Goal: Navigation & Orientation: Find specific page/section

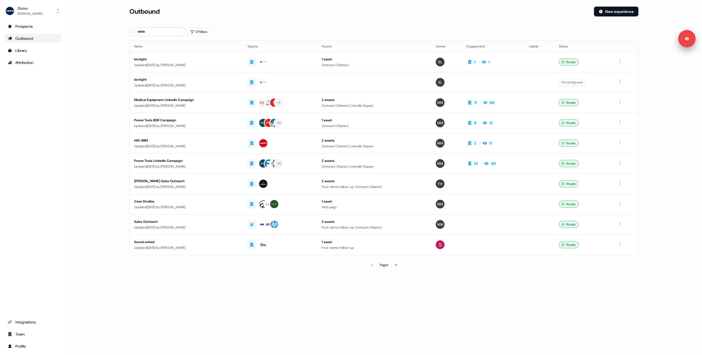
click at [92, 111] on main "Loading... Outbound New experience 0 Filters Name Targets Assets Owner Engageme…" at bounding box center [384, 146] width 637 height 279
click at [94, 111] on main "Loading... Outbound New experience 0 Filters Name Targets Assets Owner Engageme…" at bounding box center [384, 146] width 637 height 279
click at [104, 141] on main "Loading... Outbound New experience 0 Filters Name Targets Assets Owner Engageme…" at bounding box center [384, 146] width 637 height 279
click at [99, 137] on main "Loading... Outbound New experience 0 Filters Name Targets Assets Owner Engageme…" at bounding box center [384, 146] width 637 height 279
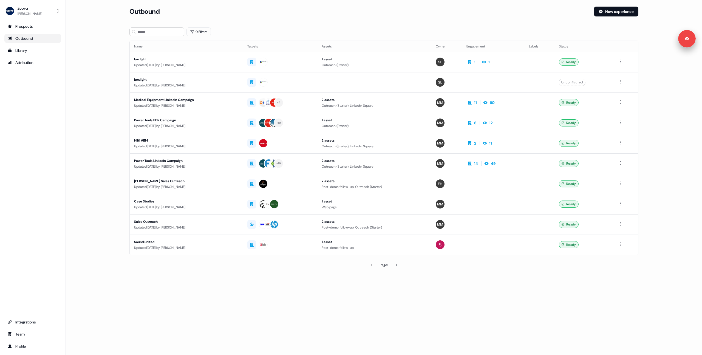
click at [101, 137] on main "Loading... Outbound New experience 0 Filters Name Targets Assets Owner Engageme…" at bounding box center [384, 146] width 637 height 279
click at [94, 124] on main "Loading... Outbound New experience 0 Filters Name Targets Assets Owner Engageme…" at bounding box center [384, 146] width 637 height 279
click at [95, 122] on main "Loading... Outbound New experience 0 Filters Name Targets Assets Owner Engageme…" at bounding box center [384, 146] width 637 height 279
drag, startPoint x: 89, startPoint y: 136, endPoint x: 92, endPoint y: 137, distance: 3.5
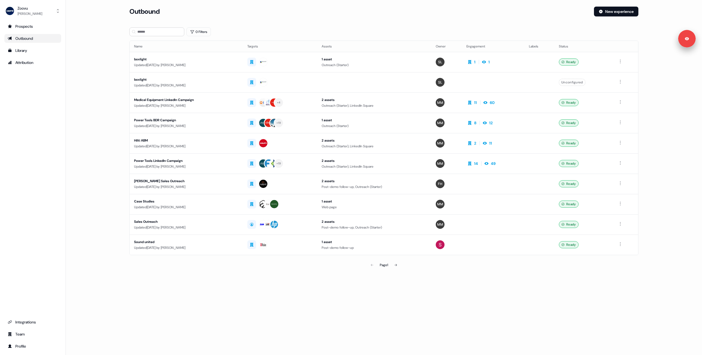
click at [89, 137] on main "Loading... Outbound New experience 0 Filters Name Targets Assets Owner Engageme…" at bounding box center [384, 146] width 637 height 279
click at [93, 137] on main "Loading... Outbound New experience 0 Filters Name Targets Assets Owner Engageme…" at bounding box center [384, 146] width 637 height 279
drag, startPoint x: 103, startPoint y: 140, endPoint x: 114, endPoint y: 196, distance: 57.1
click at [104, 142] on main "Loading... Outbound New experience 0 Filters Name Targets Assets Owner Engageme…" at bounding box center [384, 146] width 637 height 279
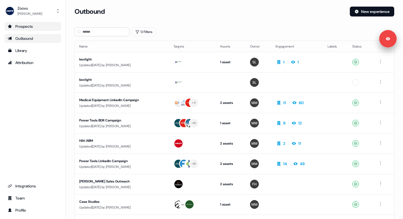
click at [29, 24] on div "Prospects" at bounding box center [33, 26] width 50 height 5
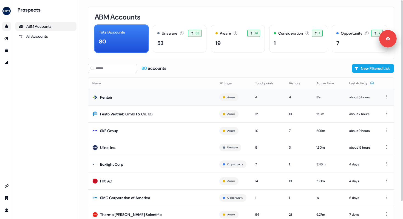
click at [176, 99] on td "Pentair" at bounding box center [151, 97] width 127 height 17
click at [121, 114] on div "Festo Vertrieb GmbH & Co. KG" at bounding box center [126, 113] width 53 height 5
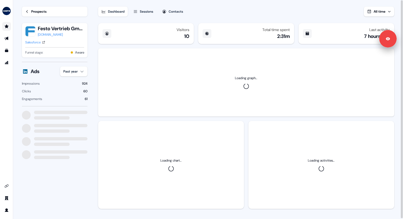
click at [145, 13] on div "Sessions" at bounding box center [146, 11] width 13 height 5
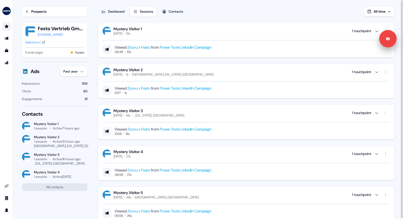
click at [108, 6] on div "Dashboard Sessions Contacts All time" at bounding box center [246, 8] width 296 height 16
click at [30, 11] on link "Prospects" at bounding box center [55, 12] width 66 height 10
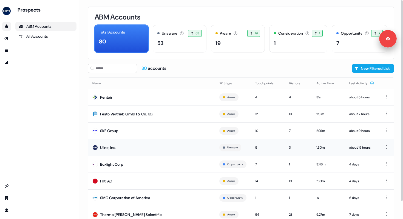
click at [121, 148] on td "Uline, Inc." at bounding box center [151, 147] width 127 height 17
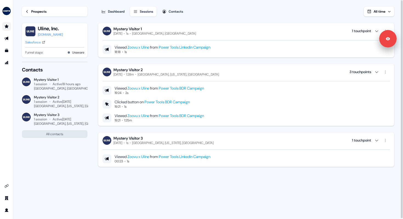
click at [31, 9] on div "Prospects" at bounding box center [38, 11] width 15 height 5
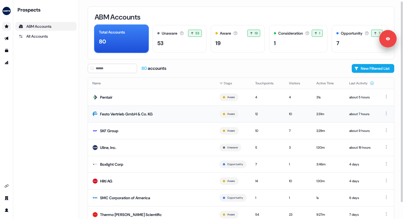
scroll to position [19, 0]
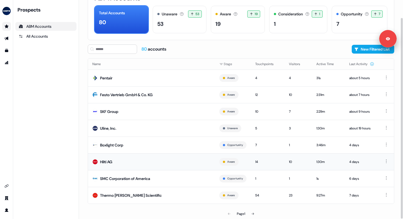
click at [134, 162] on td "Hilti AG" at bounding box center [151, 161] width 127 height 17
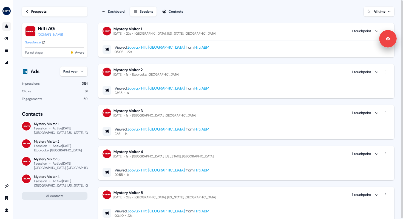
click at [36, 10] on div "Prospects" at bounding box center [38, 11] width 15 height 5
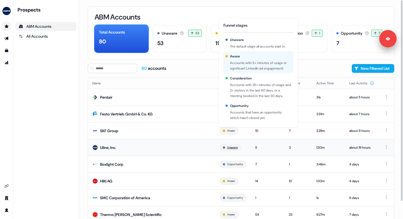
scroll to position [19, 0]
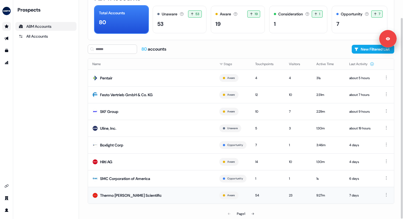
click at [147, 194] on td "Thermo Fisher Scientific" at bounding box center [151, 195] width 127 height 17
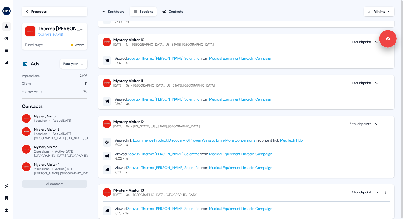
scroll to position [540, 0]
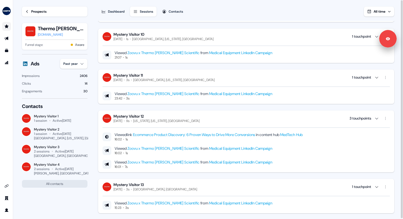
click at [38, 7] on link "Prospects" at bounding box center [55, 12] width 66 height 10
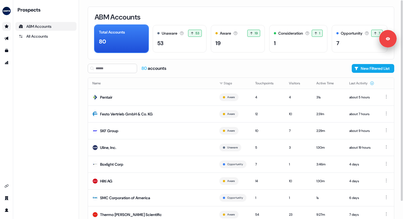
click at [83, 70] on div "ABM Accounts Total Accounts 80 Unaware The default stage all accounts start in.…" at bounding box center [241, 109] width 324 height 219
click at [353, 42] on div "7" at bounding box center [360, 43] width 46 height 8
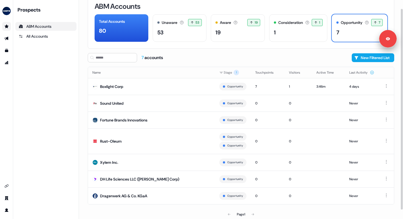
scroll to position [9, 0]
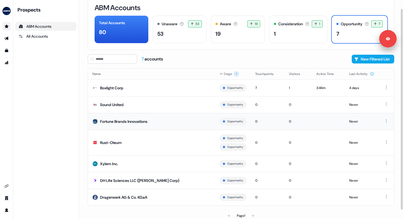
click at [140, 123] on div "Fortune Brands Innovations" at bounding box center [123, 121] width 47 height 5
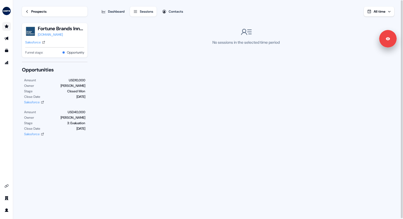
click at [33, 8] on link "Prospects" at bounding box center [55, 12] width 66 height 10
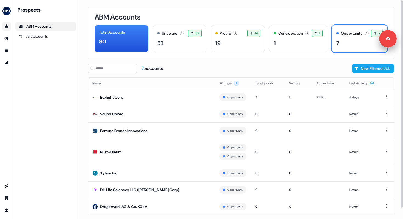
click at [41, 128] on div "Prospects ABM Accounts All Accounts" at bounding box center [45, 110] width 61 height 206
click at [38, 117] on div "Prospects ABM Accounts All Accounts" at bounding box center [45, 110] width 61 height 206
click at [5, 188] on link "Go to integrations" at bounding box center [6, 185] width 9 height 9
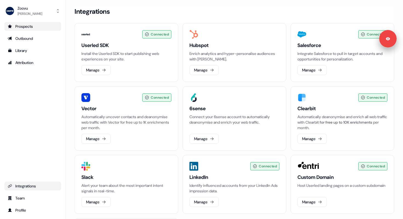
click at [29, 136] on div "Prospects Outbound Library Attribution Integrations Team Profile" at bounding box center [32, 118] width 57 height 192
click at [25, 198] on div "Team" at bounding box center [33, 197] width 50 height 5
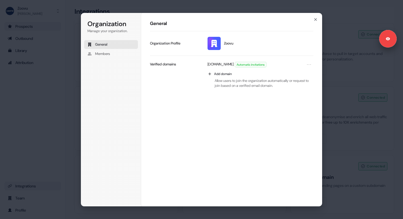
click at [37, 125] on div "Organization Manage your organization. General Members Organization General Zoo…" at bounding box center [201, 109] width 403 height 219
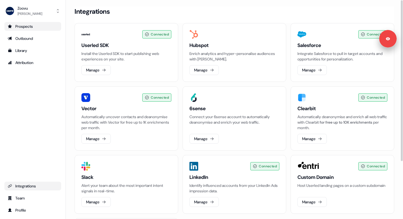
click at [227, 9] on div "Integrations" at bounding box center [235, 12] width 320 height 10
click at [15, 153] on div "Prospects Outbound Library Attribution Integrations Team Profile" at bounding box center [32, 118] width 57 height 192
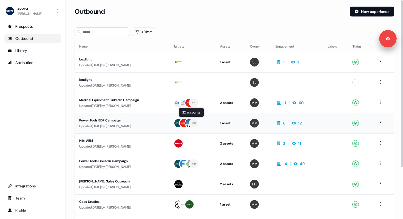
click at [212, 122] on div "+ 19" at bounding box center [193, 123] width 38 height 10
